Goal: Transaction & Acquisition: Purchase product/service

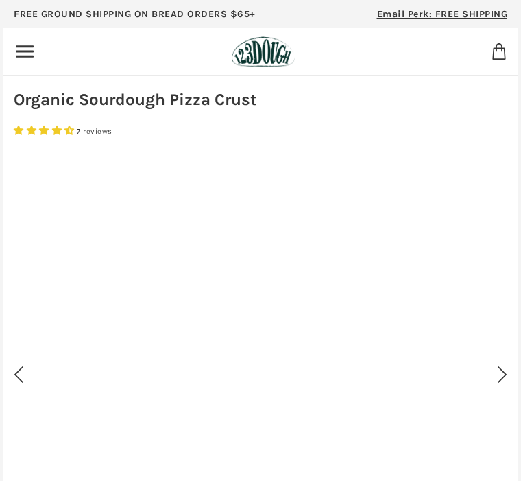
scroll to position [1583, 0]
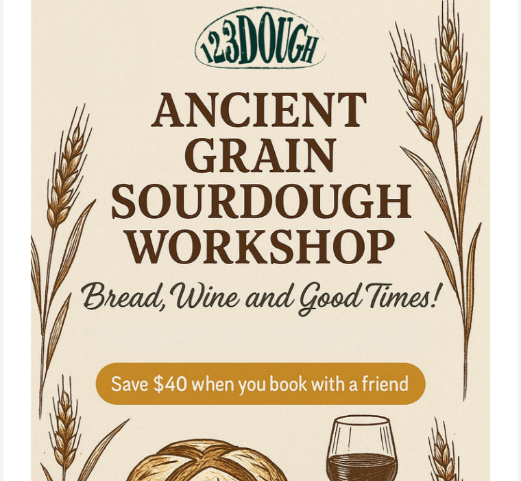
scroll to position [154, 0]
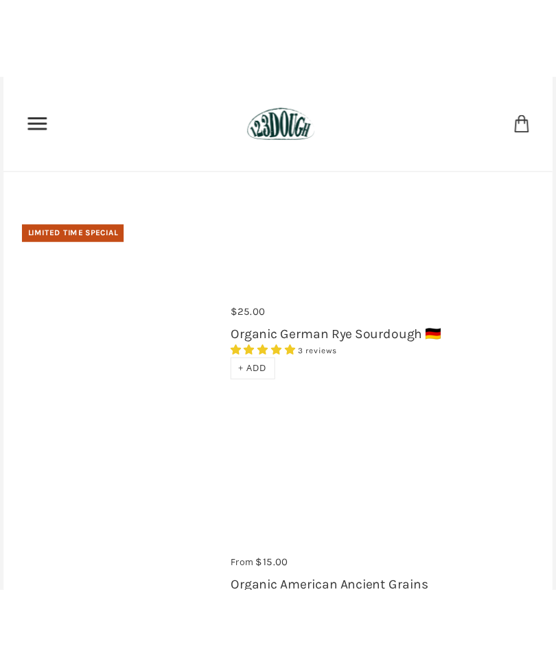
scroll to position [725, 0]
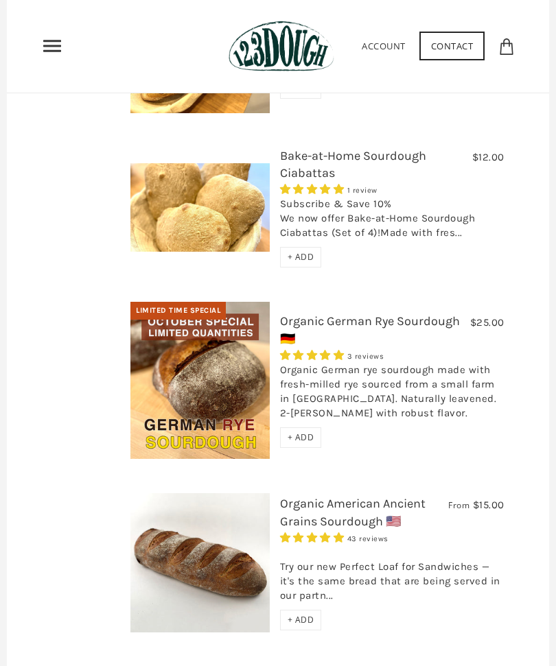
click at [300, 432] on span "+ ADD" at bounding box center [300, 438] width 27 height 12
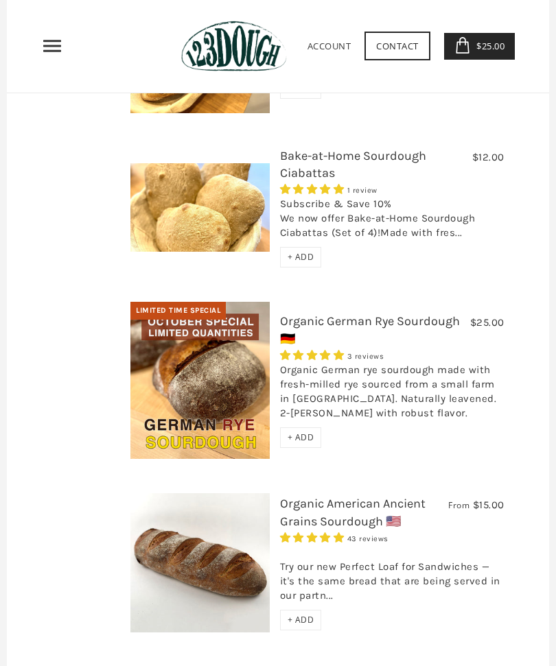
click at [301, 427] on div "+ ADD" at bounding box center [301, 437] width 42 height 21
click at [298, 480] on span "+ ADD" at bounding box center [300, 620] width 27 height 12
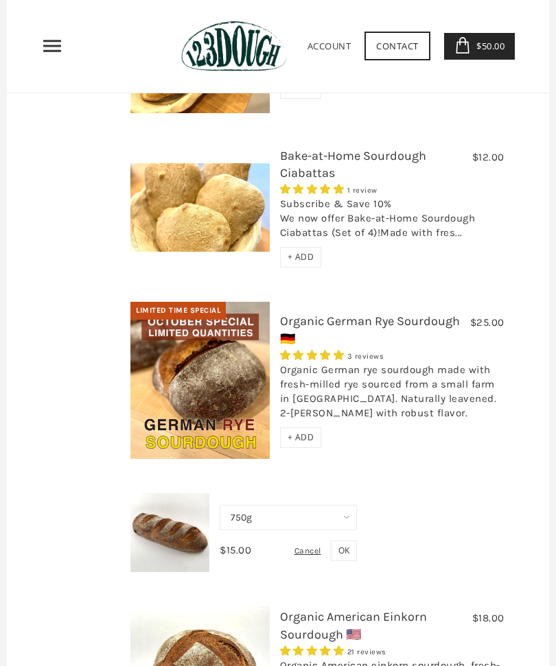
click at [344, 480] on span "OK" at bounding box center [343, 551] width 11 height 12
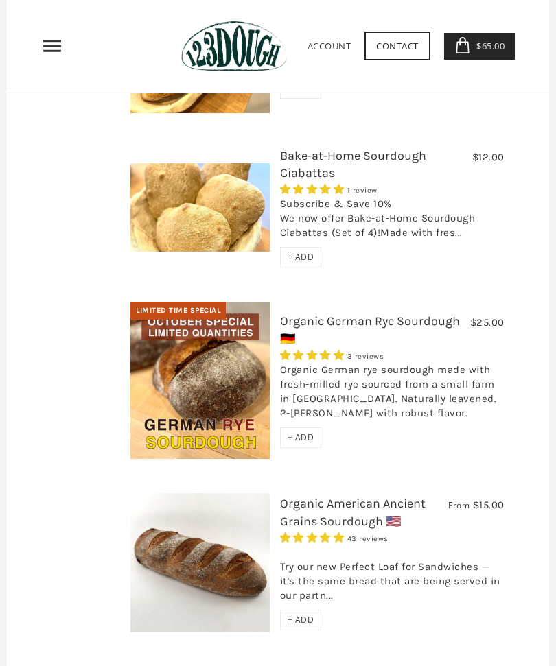
click at [309, 480] on div "+ ADD" at bounding box center [301, 620] width 42 height 21
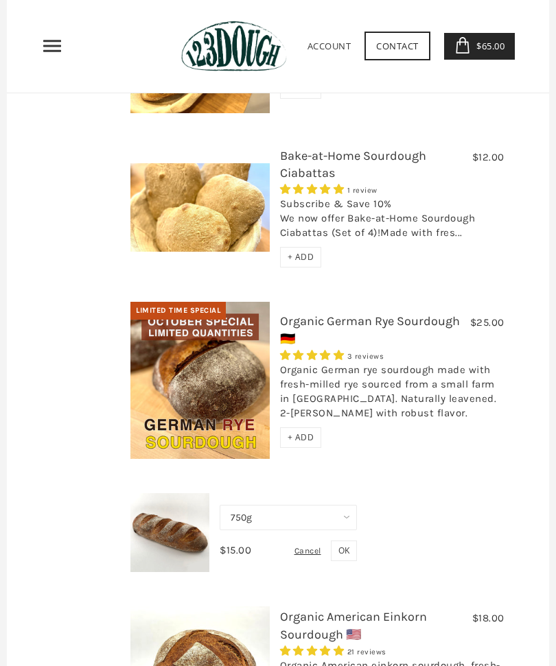
click at [353, 480] on select "750g Perfect Loaf for Sandwiches (Whole, 1500g) Perfect Loaf for Sandwiches (Ha…" at bounding box center [288, 517] width 137 height 25
select select "Perfect Loaf for Sandwiches (Whole, 1500g)"
click at [352, 480] on button "OK" at bounding box center [344, 551] width 26 height 21
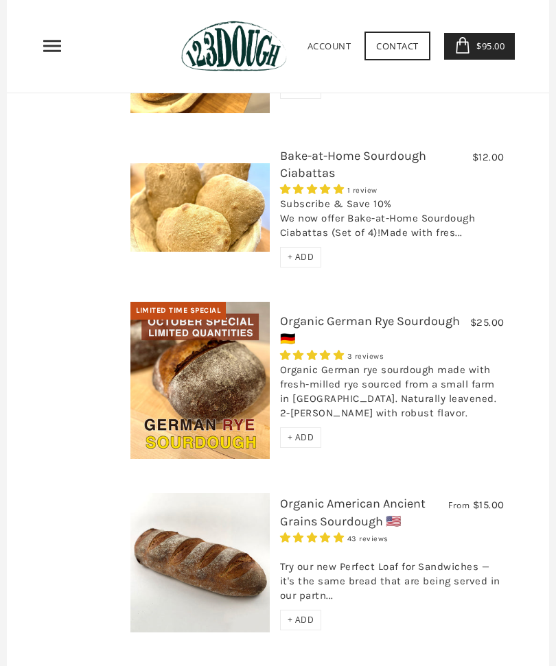
click at [475, 40] on span "$95.00" at bounding box center [489, 46] width 32 height 12
